Goal: Transaction & Acquisition: Purchase product/service

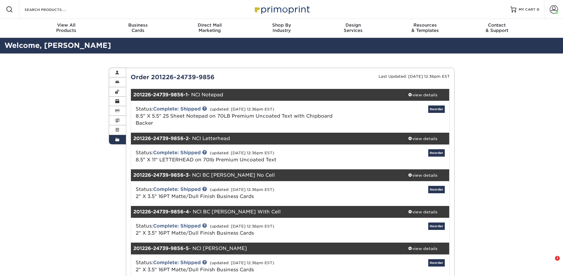
scroll to position [588, 0]
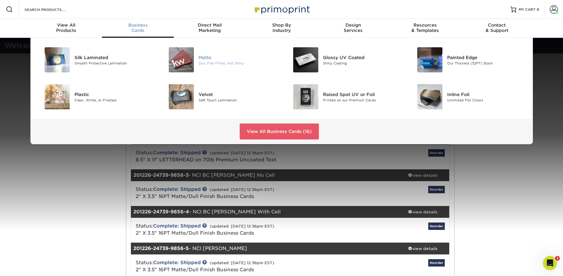
click at [204, 58] on div "Matte" at bounding box center [238, 57] width 78 height 7
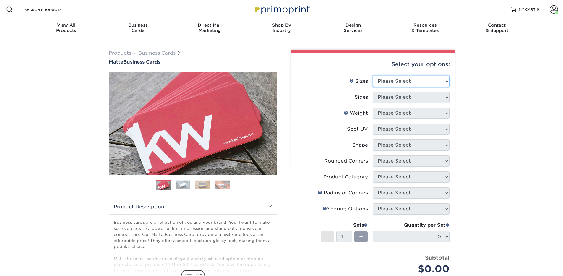
click at [425, 84] on select "Please Select 1.5" x 3.5" - Mini 1.75" x 3.5" - Mini 2" x 2" - Square 2" x 3" -…" at bounding box center [411, 81] width 77 height 11
select select "2.00x3.50"
click at [373, 76] on select "Please Select 1.5" x 3.5" - Mini 1.75" x 3.5" - Mini 2" x 2" - Square 2" x 3" -…" at bounding box center [411, 81] width 77 height 11
click at [416, 97] on select "Please Select Print Both Sides Print Front Only" at bounding box center [411, 97] width 77 height 11
select select "13abbda7-1d64-4f25-8bb2-c179b224825d"
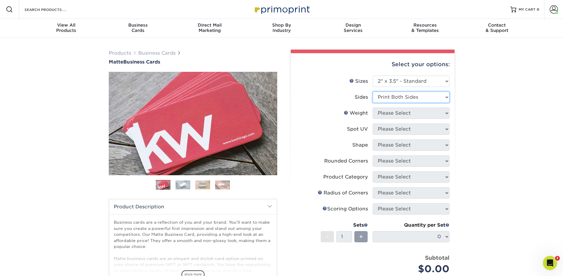
click at [373, 92] on select "Please Select Print Both Sides Print Front Only" at bounding box center [411, 97] width 77 height 11
click at [414, 115] on select "Please Select 16PT 14PT" at bounding box center [411, 113] width 77 height 11
select select "16PT"
click at [373, 108] on select "Please Select 16PT 14PT" at bounding box center [411, 113] width 77 height 11
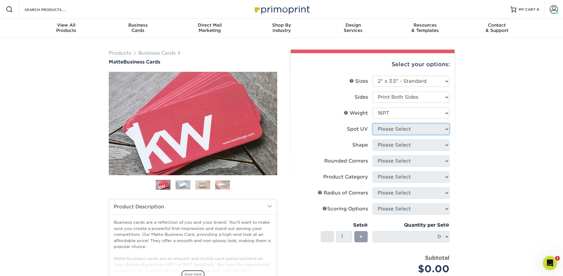
click at [410, 132] on select "Please Select No Spot UV Front and Back (Both Sides) Front Only Back Only" at bounding box center [411, 129] width 77 height 11
select select "3"
click at [373, 124] on select "Please Select No Spot UV Front and Back (Both Sides) Front Only Back Only" at bounding box center [411, 129] width 77 height 11
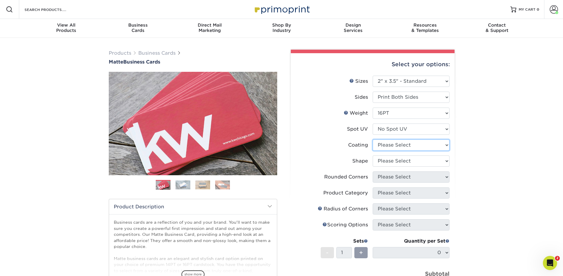
click at [407, 141] on select at bounding box center [411, 145] width 77 height 11
select select "121bb7b5-3b4d-429f-bd8d-bbf80e953313"
click at [373, 140] on select at bounding box center [411, 145] width 77 height 11
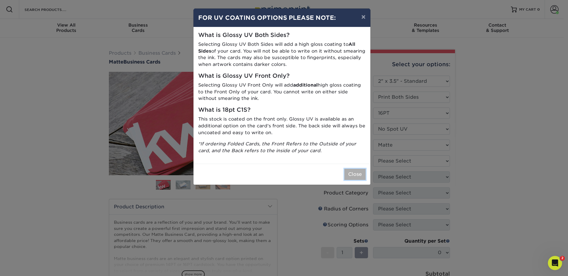
click at [358, 174] on button "Close" at bounding box center [354, 174] width 21 height 11
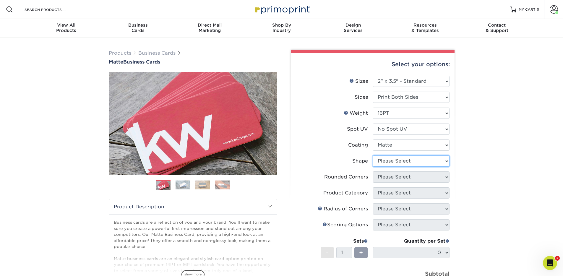
click at [411, 162] on select "Please Select Standard Oval" at bounding box center [411, 161] width 77 height 11
select select "standard"
click at [373, 156] on select "Please Select Standard Oval" at bounding box center [411, 161] width 77 height 11
click at [400, 177] on select "Please Select Yes - Round 2 Corners Yes - Round 4 Corners No" at bounding box center [411, 177] width 77 height 11
select select "0"
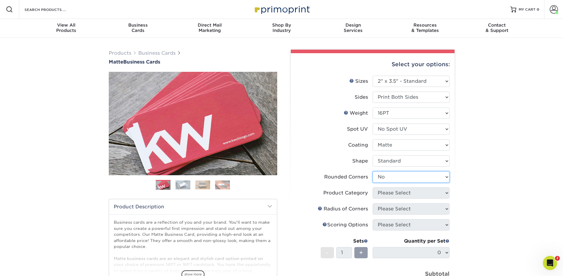
click at [373, 172] on select "Please Select Yes - Round 2 Corners Yes - Round 4 Corners No" at bounding box center [411, 177] width 77 height 11
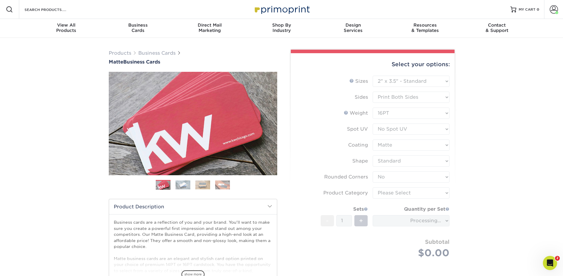
click at [396, 194] on form "Sizes Help Sizes Please Select 1.5" x 3.5" - Mini 1.75" x 3.5" - Mini 2" x 2" -…" at bounding box center [373, 174] width 154 height 197
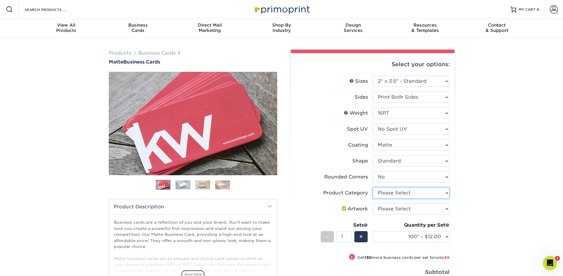
click at [402, 193] on select "Please Select Business Cards" at bounding box center [411, 193] width 77 height 11
select select "3b5148f1-0588-4f88-a218-97bcfdce65c1"
click at [373, 188] on select "Please Select Business Cards" at bounding box center [411, 193] width 77 height 11
click at [409, 209] on select "Please Select I will upload files I need a design - $100" at bounding box center [411, 208] width 77 height 11
select select "upload"
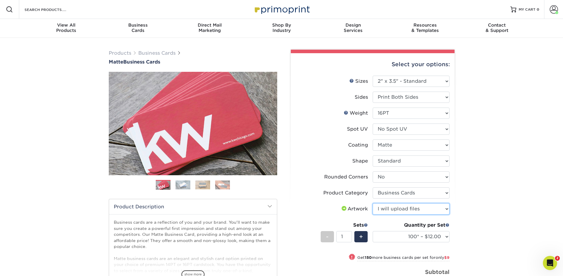
click at [373, 203] on select "Please Select I will upload files I need a design - $100" at bounding box center [411, 208] width 77 height 11
click at [444, 235] on select "100* – $12.00 250* – $21.00 500 – $42.00 1000 – $53.00 2500 – $95.00 5000 – $18…" at bounding box center [411, 236] width 77 height 11
select select "500 – $42.00"
click at [373, 231] on select "100* – $12.00 250* – $21.00 500 – $42.00 1000 – $53.00 2500 – $95.00 5000 – $18…" at bounding box center [411, 236] width 77 height 11
click at [474, 130] on div "Products Business Cards Matte Business Cards Previous Next 100 $ 9" at bounding box center [281, 208] width 563 height 340
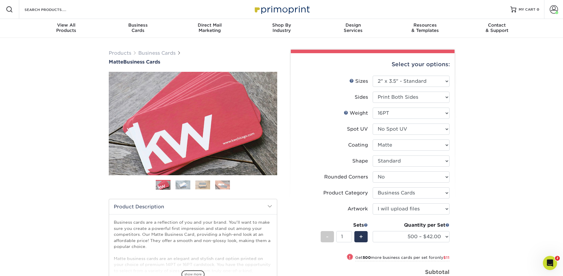
scroll to position [63, 0]
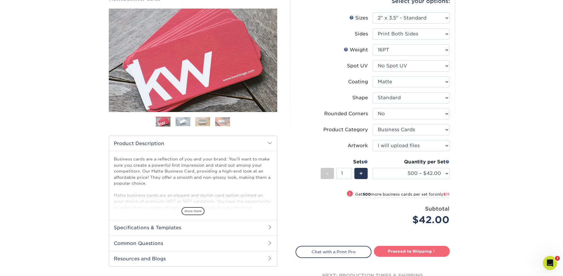
click at [407, 251] on link "Proceed to Shipping" at bounding box center [412, 251] width 76 height 11
type input "Set 1"
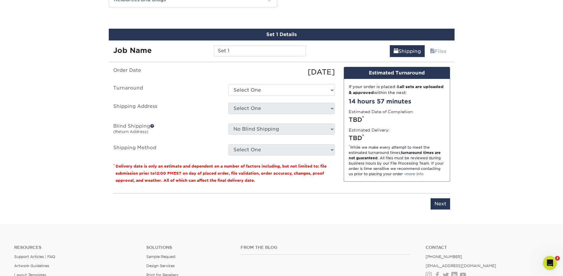
scroll to position [325, 0]
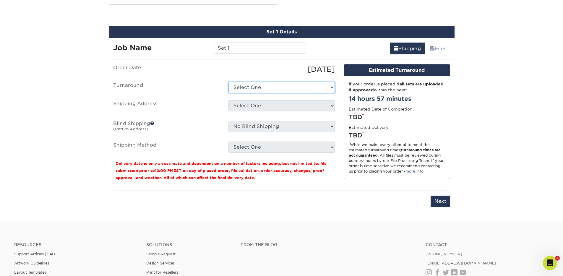
click at [280, 87] on select "Select One 2-4 Business Days 2 Day Next Business Day" at bounding box center [282, 87] width 106 height 11
select select "b78ebb40-f3d8-446a-8df3-6de10c612245"
click at [229, 82] on select "Select One 2-4 Business Days 2 Day Next Business Day" at bounding box center [282, 87] width 106 height 11
click at [265, 109] on select "Select One AFFL Brian Burks Burks Mobile Homes Burks Skirting Burks Skirting Ad…" at bounding box center [282, 105] width 106 height 11
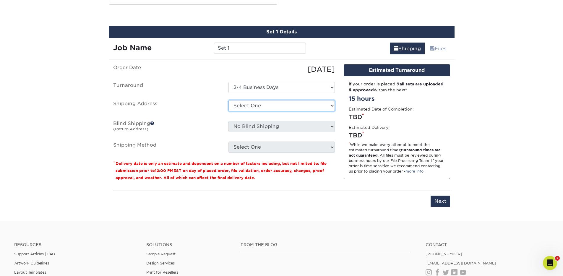
select select "199092"
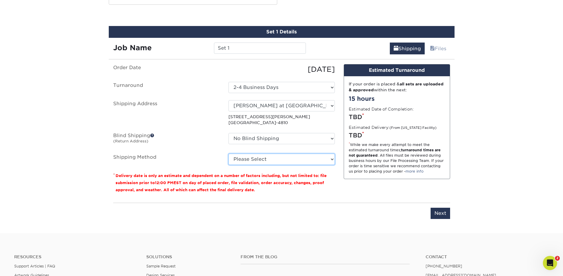
click at [280, 159] on select "Please Select Ground Shipping (+$8.96) 3 Day Shipping Service (+$15.34) 2 Day A…" at bounding box center [282, 159] width 106 height 11
select select "03"
click at [229, 154] on select "Please Select Ground Shipping (+$8.96) 3 Day Shipping Service (+$15.34) 2 Day A…" at bounding box center [282, 159] width 106 height 11
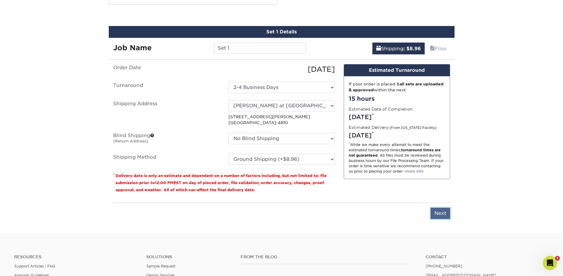
click at [443, 213] on input "Next" at bounding box center [441, 213] width 20 height 11
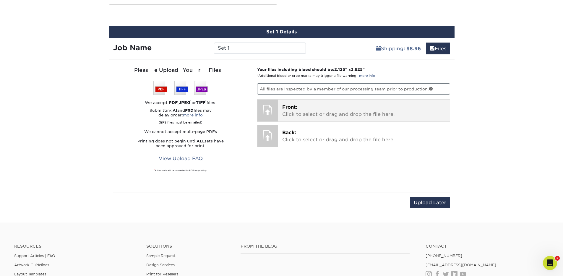
click at [291, 112] on p "Front: Click to select or drag and drop the file here." at bounding box center [364, 111] width 164 height 14
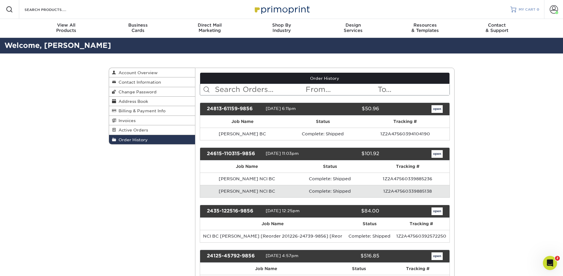
click at [529, 8] on span "MY CART" at bounding box center [527, 9] width 17 height 5
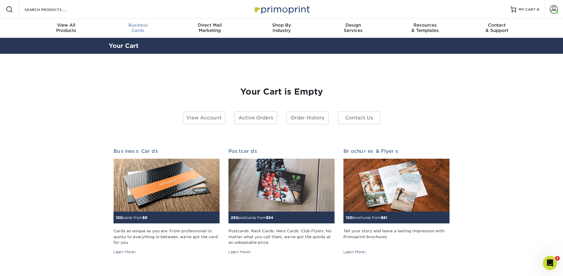
click at [141, 25] on span "Business" at bounding box center [138, 24] width 72 height 5
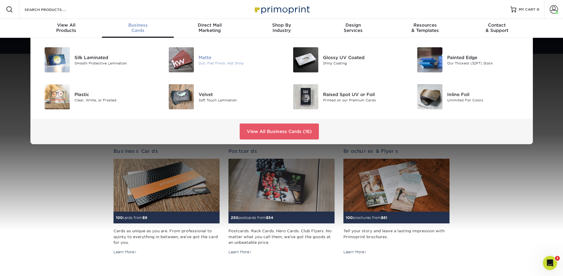
click at [207, 60] on div "Matte" at bounding box center [238, 57] width 78 height 7
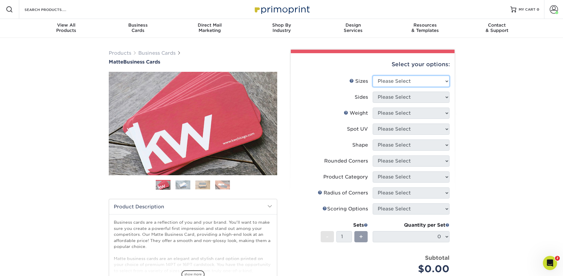
click at [403, 81] on select "Please Select 1.5" x 3.5" - Mini 1.75" x 3.5" - Mini 2" x 2" - Square 2" x 3" -…" at bounding box center [411, 81] width 77 height 11
select select "2.00x3.50"
click at [373, 76] on select "Please Select 1.5" x 3.5" - Mini 1.75" x 3.5" - Mini 2" x 2" - Square 2" x 3" -…" at bounding box center [411, 81] width 77 height 11
click at [402, 97] on select "Please Select Print Both Sides Print Front Only" at bounding box center [411, 97] width 77 height 11
select select "32d3c223-f82c-492b-b915-ba065a00862f"
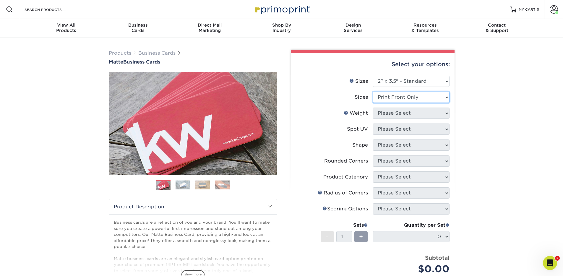
click at [373, 92] on select "Please Select Print Both Sides Print Front Only" at bounding box center [411, 97] width 77 height 11
click at [401, 113] on select "Please Select 16PT 14PT" at bounding box center [411, 113] width 77 height 11
select select "16PT"
click at [373, 108] on select "Please Select 16PT 14PT" at bounding box center [411, 113] width 77 height 11
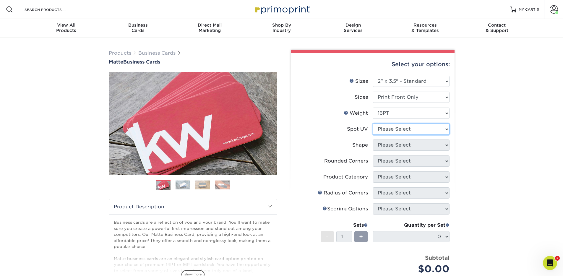
click at [399, 126] on select "Please Select No Spot UV Front Only" at bounding box center [411, 129] width 77 height 11
select select "3"
click at [373, 124] on select "Please Select No Spot UV Front Only" at bounding box center [411, 129] width 77 height 11
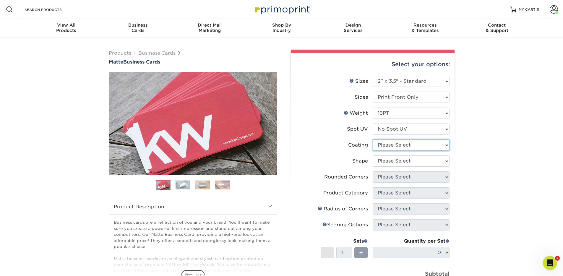
click at [398, 144] on select at bounding box center [411, 145] width 77 height 11
select select "121bb7b5-3b4d-429f-bd8d-bbf80e953313"
click at [373, 140] on select at bounding box center [411, 145] width 77 height 11
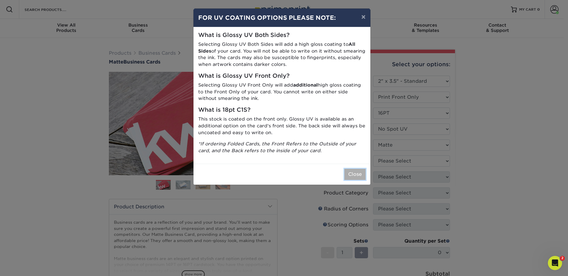
click at [358, 174] on button "Close" at bounding box center [354, 174] width 21 height 11
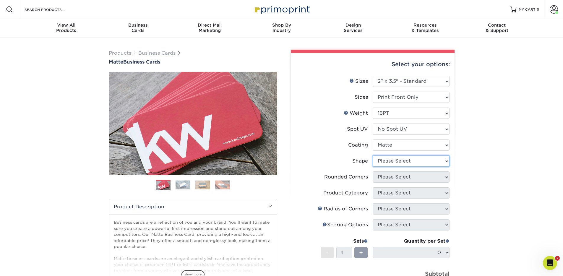
click at [396, 161] on select "Please Select Standard Oval" at bounding box center [411, 161] width 77 height 11
select select "standard"
click at [373, 156] on select "Please Select Standard Oval" at bounding box center [411, 161] width 77 height 11
click at [393, 177] on select "Please Select Yes - Round 2 Corners Yes - Round 4 Corners No" at bounding box center [411, 177] width 77 height 11
select select "0"
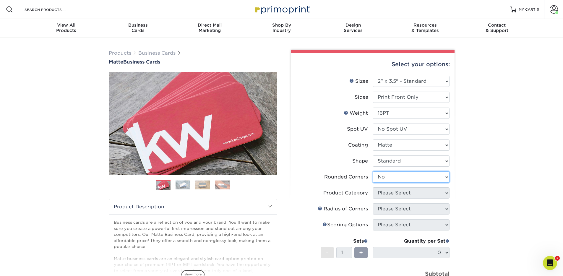
click at [373, 172] on select "Please Select Yes - Round 2 Corners Yes - Round 4 Corners No" at bounding box center [411, 177] width 77 height 11
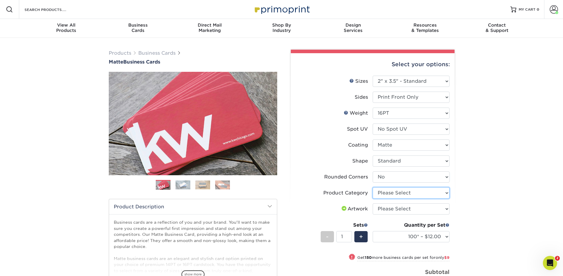
click at [392, 192] on select "Please Select Business Cards" at bounding box center [411, 193] width 77 height 11
select select "3b5148f1-0588-4f88-a218-97bcfdce65c1"
click at [373, 188] on select "Please Select Business Cards" at bounding box center [411, 193] width 77 height 11
click at [393, 211] on select "Please Select I will upload files I need a design - $100" at bounding box center [411, 208] width 77 height 11
select select "upload"
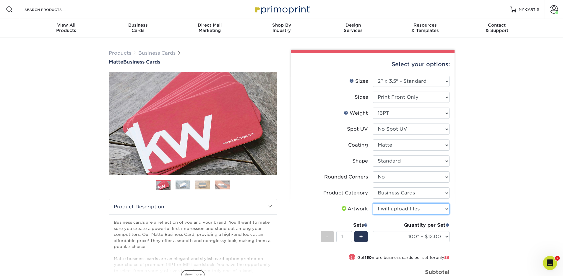
click at [373, 203] on select "Please Select I will upload files I need a design - $100" at bounding box center [411, 208] width 77 height 11
click at [508, 190] on div "Products Business Cards Matte Business Cards Previous Next 100 $ 9" at bounding box center [281, 214] width 563 height 352
click at [443, 236] on select "100* – $12.00 250* – $21.00 500 – $42.00 1000 – $53.00 2500 – $95.00 5000 – $18…" at bounding box center [411, 236] width 77 height 11
select select "500 – $42.00"
click at [373, 231] on select "100* – $12.00 250* – $21.00 500 – $42.00 1000 – $53.00 2500 – $95.00 5000 – $18…" at bounding box center [411, 236] width 77 height 11
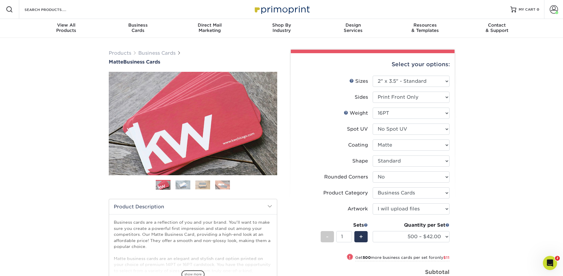
click at [477, 219] on div "Products Business Cards Matte Business Cards Previous Next 100 $ 9" at bounding box center [281, 208] width 563 height 340
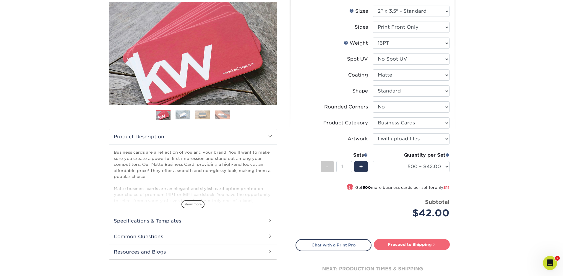
click at [415, 245] on link "Proceed to Shipping" at bounding box center [412, 244] width 76 height 11
type input "Set 1"
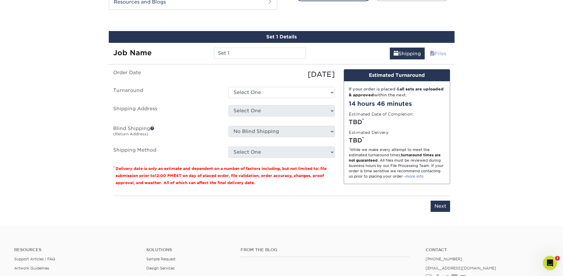
scroll to position [325, 0]
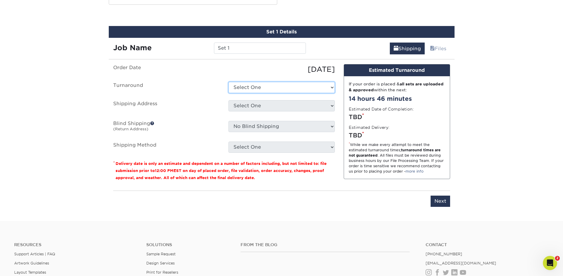
click at [274, 89] on select "Select One 2-4 Business Days 2 Day Next Business Day" at bounding box center [282, 87] width 106 height 11
select select "7fd2479d-672a-4ade-96ee-4e6d759262f5"
click at [229, 82] on select "Select One 2-4 Business Days 2 Day Next Business Day" at bounding box center [282, 87] width 106 height 11
click at [272, 109] on select "Select One AFFL Brian Burks Burks Mobile Homes Burks Skirting Burks Skirting Ad…" at bounding box center [282, 105] width 106 height 11
select select "199092"
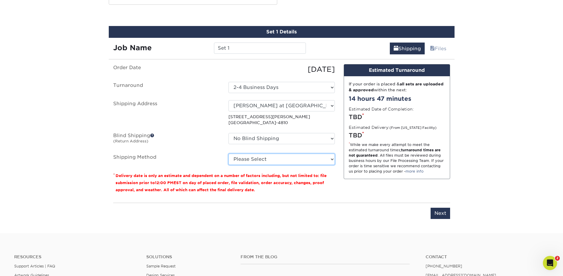
click at [261, 159] on select "Please Select Ground Shipping (+$8.96) 3 Day Shipping Service (+$15.34) 2 Day A…" at bounding box center [282, 159] width 106 height 11
select select "03"
click at [229, 154] on select "Please Select Ground Shipping (+$8.96) 3 Day Shipping Service (+$15.34) 2 Day A…" at bounding box center [282, 159] width 106 height 11
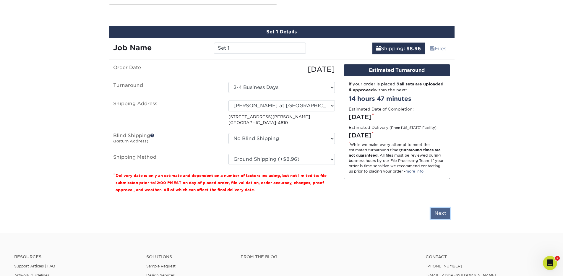
click at [443, 214] on input "Next" at bounding box center [441, 213] width 20 height 11
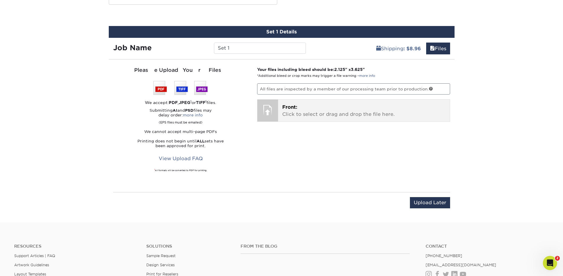
click at [312, 110] on p "Front: Click to select or drag and drop the file here." at bounding box center [364, 111] width 164 height 14
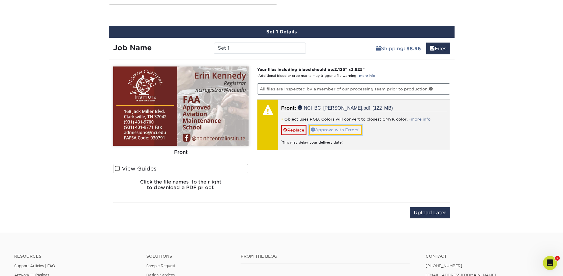
click at [335, 128] on link "Approve with Errors *" at bounding box center [335, 130] width 53 height 10
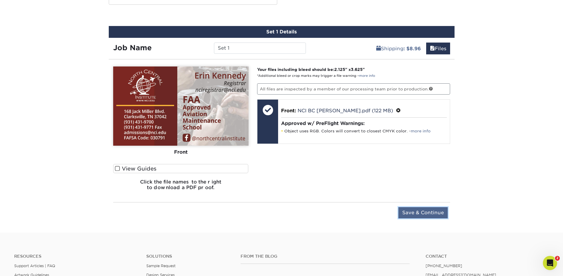
click at [424, 212] on input "Save & Continue" at bounding box center [423, 212] width 49 height 11
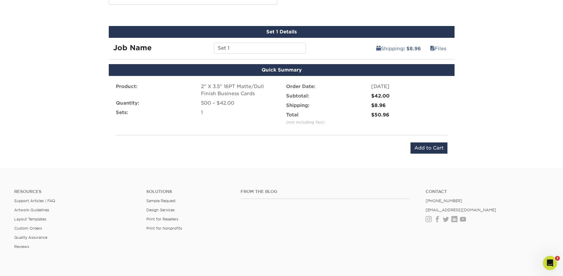
click at [437, 148] on input "Add to Cart" at bounding box center [429, 148] width 37 height 11
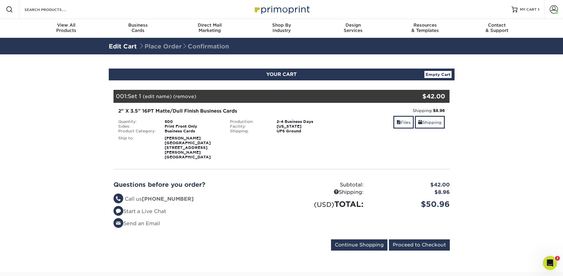
click at [516, 87] on section "YOUR CART Empty Cart Your Cart is Empty View Account Active Orders Order Histor…" at bounding box center [281, 163] width 563 height 218
click at [554, 9] on span at bounding box center [554, 9] width 8 height 8
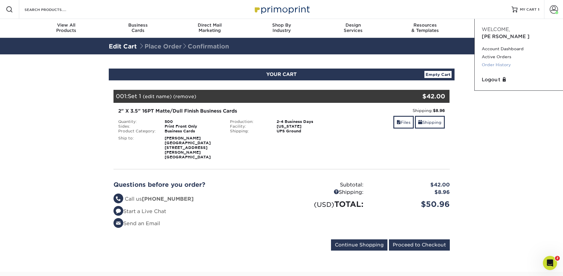
click at [503, 61] on link "Order History" at bounding box center [519, 65] width 74 height 8
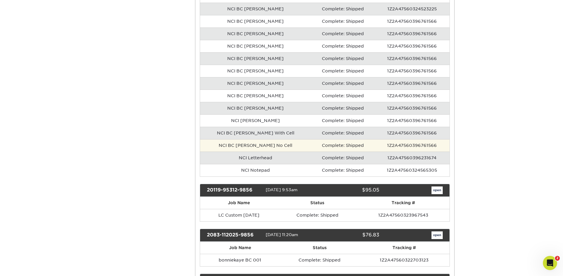
scroll to position [727, 0]
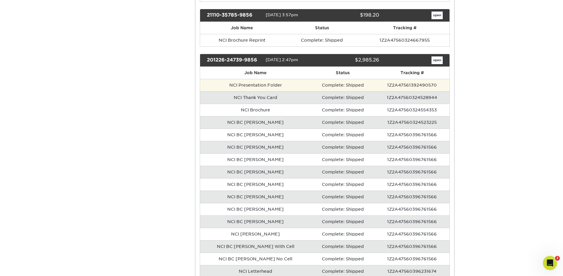
click at [268, 85] on td "NCI Presentation Folder" at bounding box center [255, 85] width 111 height 12
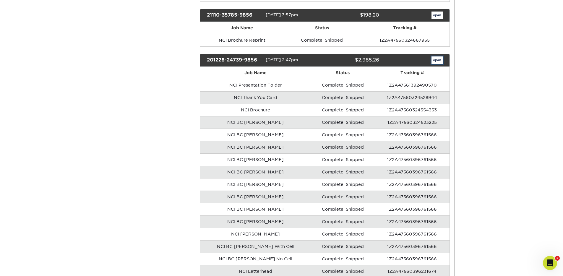
click at [432, 63] on link "open" at bounding box center [437, 60] width 11 height 8
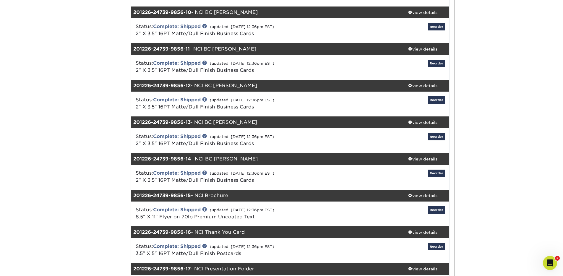
scroll to position [519, 0]
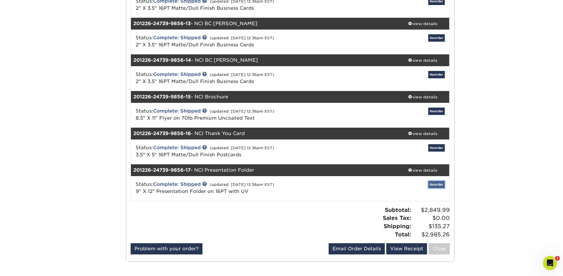
click at [438, 184] on link "Reorder" at bounding box center [437, 184] width 17 height 7
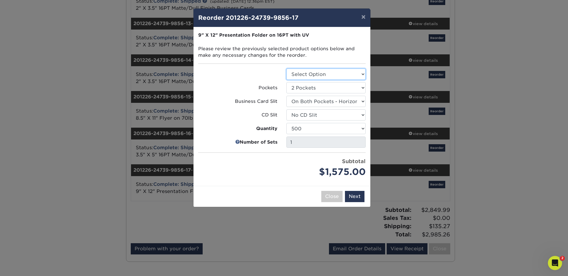
click at [319, 75] on select "Select Option Presentation Folders" at bounding box center [325, 74] width 79 height 11
select select "57f7a581-ec4a-49d7-930d-eb044a1d12ac"
click at [286, 69] on select "Select Option Presentation Folders" at bounding box center [325, 74] width 79 height 11
click at [311, 129] on select "250 500 1000 2500 5000 10000 15000 20000 25000" at bounding box center [325, 128] width 79 height 11
select select "52e3d710-0e8f-4d4d-8560-7d4d8655be69"
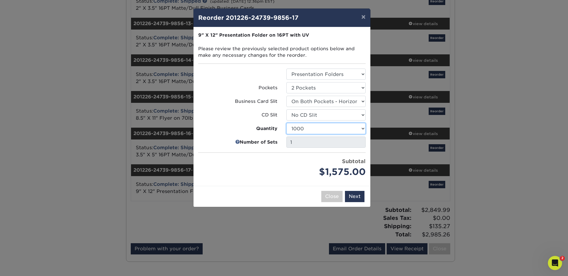
click at [286, 123] on select "250 500 1000 2500 5000 10000 15000 20000 25000" at bounding box center [325, 128] width 79 height 11
click at [356, 197] on button "Next" at bounding box center [355, 196] width 20 height 11
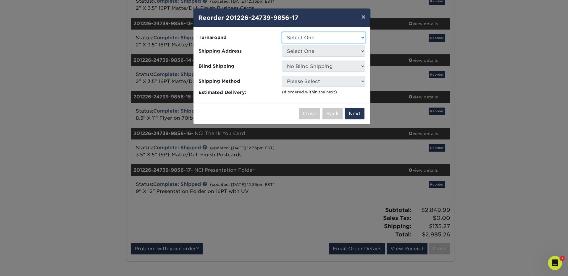
click at [337, 36] on select "Select One 2-4 Business Days 2 Day" at bounding box center [323, 37] width 83 height 11
select select "830cb33e-35f1-49ab-8644-fc5ca03a64a7"
click at [282, 32] on select "Select One 2-4 Business Days 2 Day" at bounding box center [323, 37] width 83 height 11
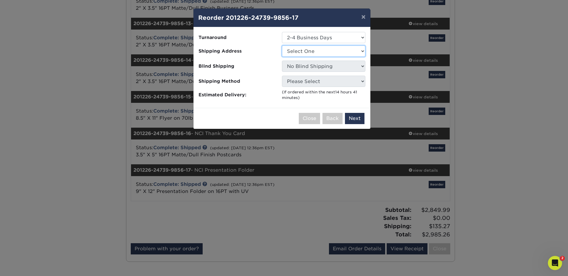
click at [333, 50] on select "Select One AFFL Brian Burks Burks Mobile Homes Burks Skirting Burks Skirting Ad…" at bounding box center [323, 51] width 83 height 11
select select "199092"
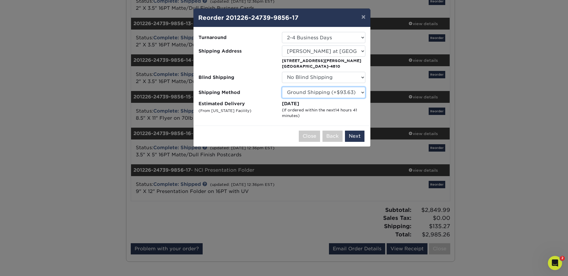
click at [311, 94] on select "Please Select Ground Shipping (+$93.63) 3 Day Shipping Service (+$195.08) 2 Day…" at bounding box center [323, 92] width 83 height 11
click at [282, 87] on select "Please Select Ground Shipping (+$93.63) 3 Day Shipping Service (+$195.08) 2 Day…" at bounding box center [323, 92] width 83 height 11
click at [357, 137] on button "Next" at bounding box center [355, 136] width 20 height 11
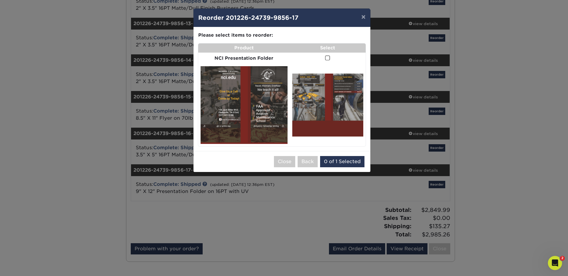
click at [328, 58] on span at bounding box center [327, 58] width 5 height 6
click at [0, 0] on input "checkbox" at bounding box center [0, 0] width 0 height 0
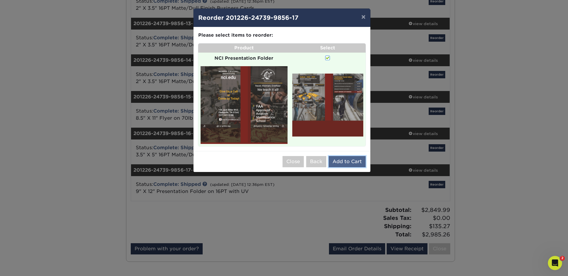
click at [353, 162] on button "Add to Cart" at bounding box center [347, 161] width 37 height 11
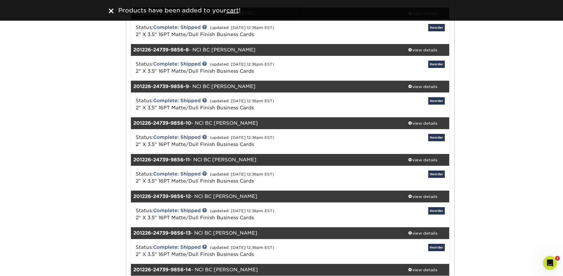
scroll to position [0, 0]
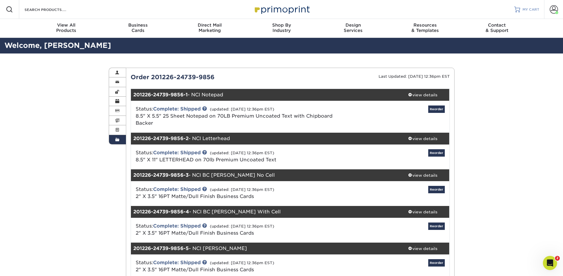
click at [532, 8] on span "MY CART" at bounding box center [531, 9] width 17 height 5
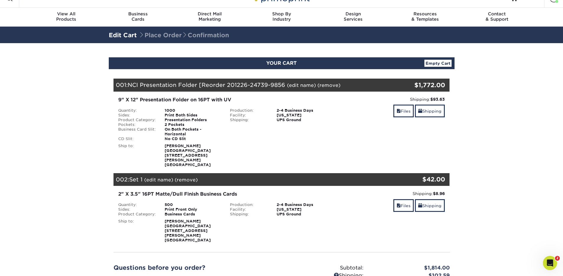
scroll to position [7, 0]
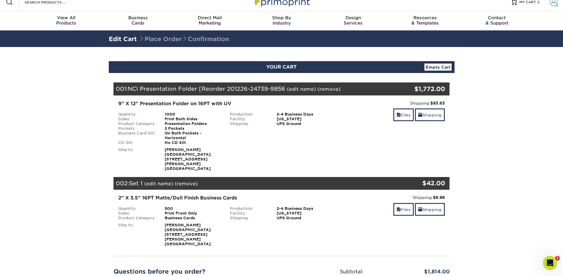
click at [553, 4] on span at bounding box center [554, 2] width 8 height 8
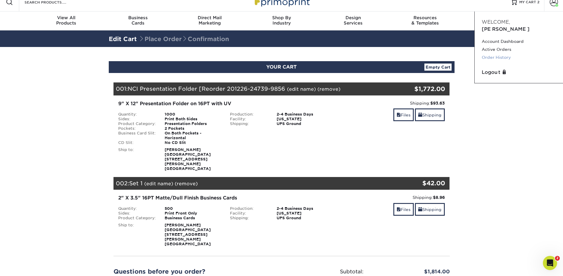
click at [510, 54] on link "Order History" at bounding box center [519, 58] width 74 height 8
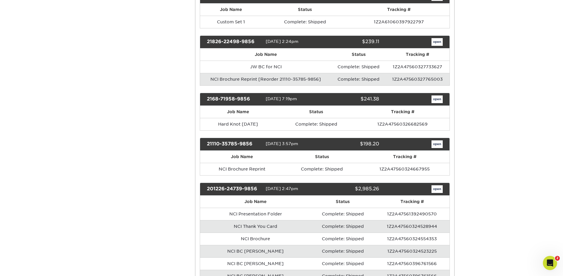
scroll to position [602, 0]
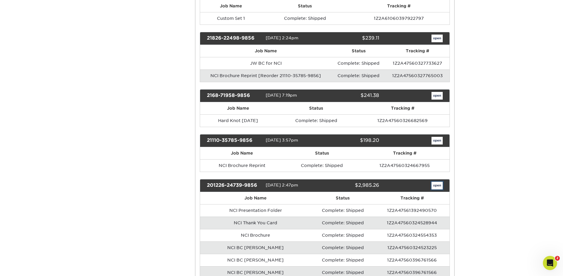
click at [436, 184] on link "open" at bounding box center [437, 186] width 11 height 8
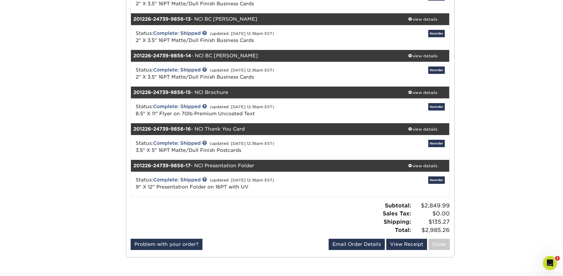
scroll to position [519, 0]
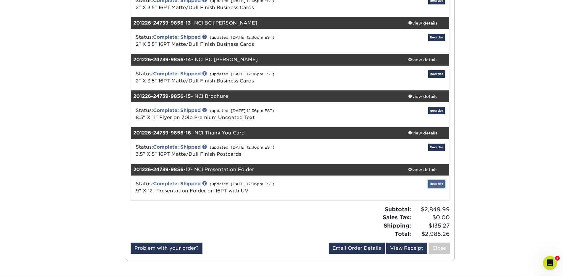
click at [433, 184] on link "Reorder" at bounding box center [437, 183] width 17 height 7
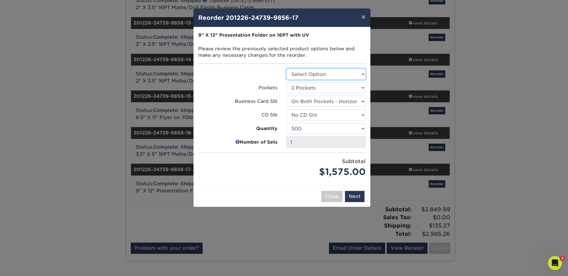
click at [317, 73] on select "Select Option Presentation Folders" at bounding box center [325, 74] width 79 height 11
select select "57f7a581-ec4a-49d7-930d-eb044a1d12ac"
click at [286, 69] on select "Select Option Presentation Folders" at bounding box center [325, 74] width 79 height 11
click at [310, 129] on select "250 500 1000 2500 5000 10000 15000 20000 25000" at bounding box center [325, 128] width 79 height 11
select select "02d8d163-ee8f-41cc-acce-9863ad0deb38"
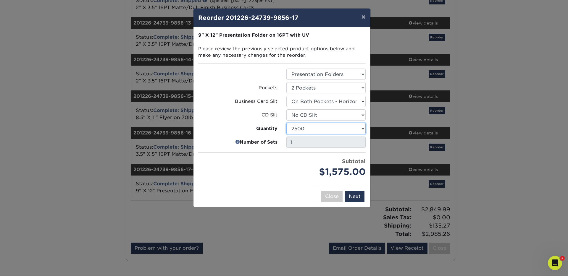
click at [286, 123] on select "250 500 1000 2500 5000 10000 15000 20000 25000" at bounding box center [325, 128] width 79 height 11
click at [356, 196] on button "Next" at bounding box center [355, 196] width 20 height 11
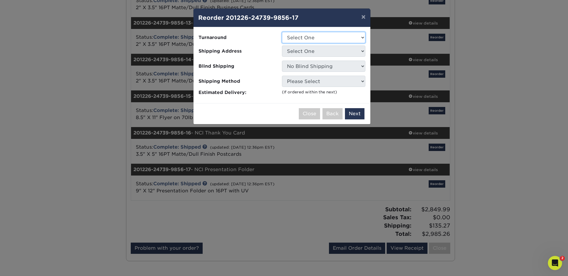
click at [329, 37] on select "Select One 2-4 Business Days 2 Day" at bounding box center [323, 37] width 83 height 11
select select "45a30acb-6a9e-4826-a98b-58841117cae0"
click at [282, 32] on select "Select One 2-4 Business Days 2 Day" at bounding box center [323, 37] width 83 height 11
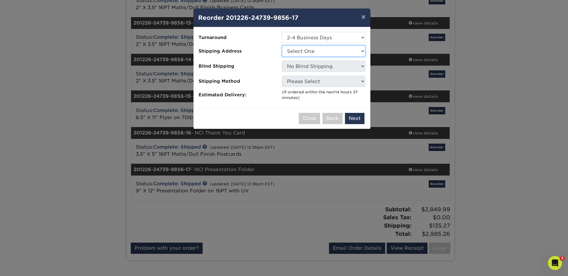
click at [323, 53] on select "Select One AFFL [PERSON_NAME] Mobile Homes [PERSON_NAME] Skirting [PERSON_NAME]…" at bounding box center [323, 51] width 83 height 11
select select "199092"
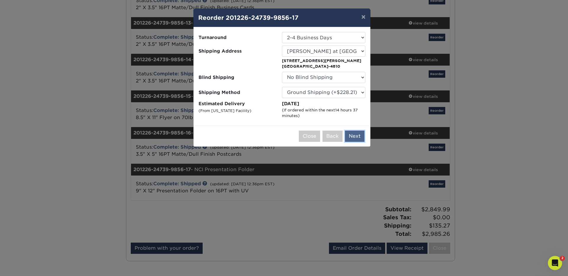
click at [356, 137] on button "Next" at bounding box center [355, 136] width 20 height 11
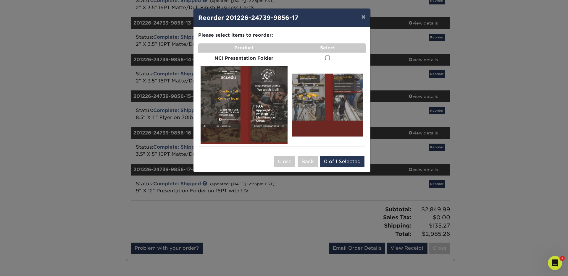
click at [327, 58] on span at bounding box center [327, 58] width 5 height 6
click at [0, 0] on input "checkbox" at bounding box center [0, 0] width 0 height 0
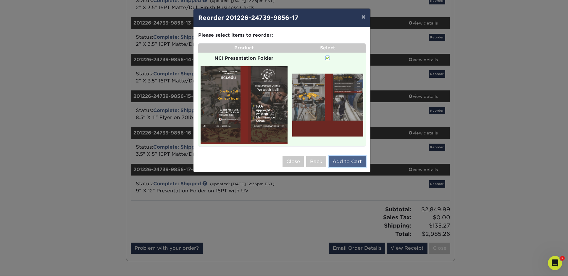
click at [348, 160] on button "Add to Cart" at bounding box center [347, 161] width 37 height 11
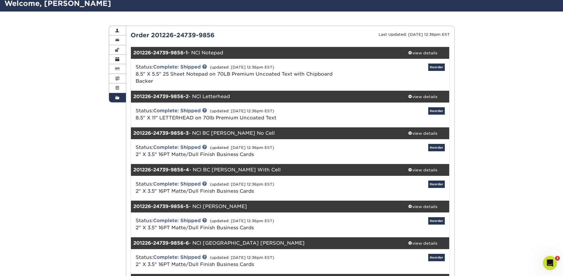
scroll to position [0, 0]
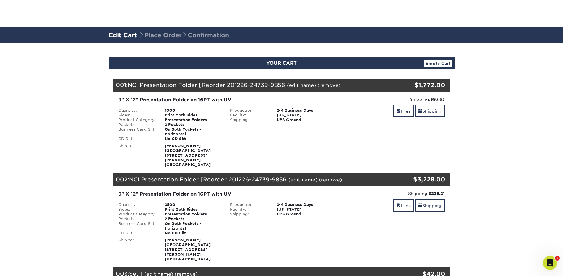
scroll to position [83, 0]
